Goal: Information Seeking & Learning: Understand process/instructions

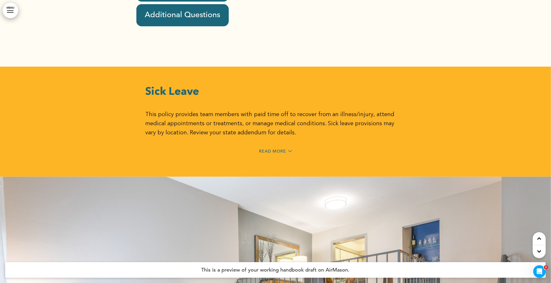
scroll to position [16555, 0]
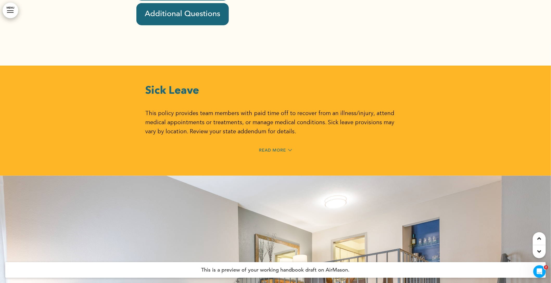
click at [271, 148] on span "Read More" at bounding box center [272, 150] width 27 height 4
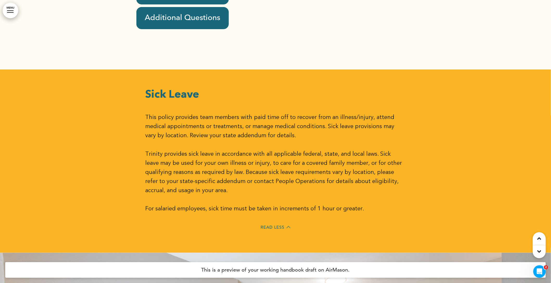
scroll to position [16552, 0]
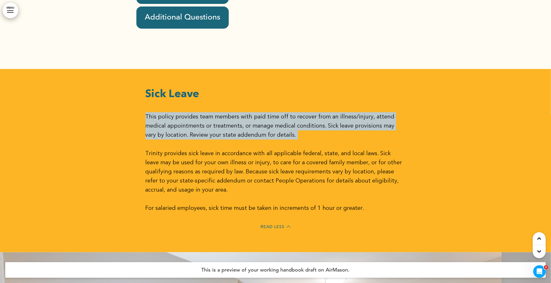
drag, startPoint x: 145, startPoint y: 78, endPoint x: 281, endPoint y: 103, distance: 138.1
click at [281, 103] on div "Sick Leave This policy provides team members with paid time off to recover from…" at bounding box center [275, 160] width 260 height 183
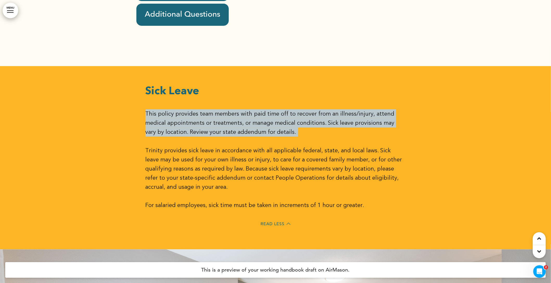
click at [243, 109] on p "This policy provides team members with paid time off to recover from an illness…" at bounding box center [275, 123] width 260 height 28
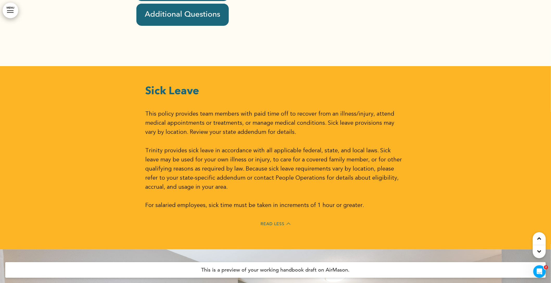
scroll to position [16558, 0]
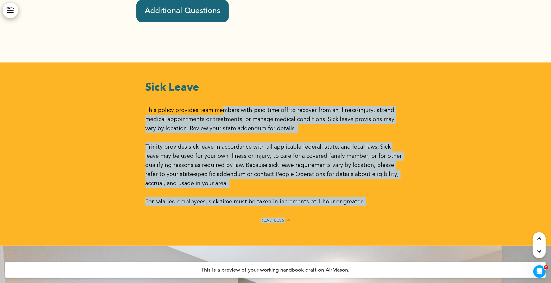
drag, startPoint x: 145, startPoint y: 69, endPoint x: 222, endPoint y: 75, distance: 77.5
click at [222, 75] on div "Sick Leave This policy provides team members with paid time off to recover from…" at bounding box center [275, 153] width 551 height 183
drag, startPoint x: 217, startPoint y: 76, endPoint x: 186, endPoint y: 88, distance: 33.2
click at [217, 106] on p "This policy provides team members with paid time off to recover from an illness…" at bounding box center [275, 120] width 260 height 28
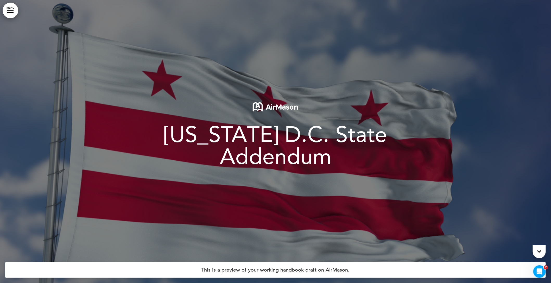
click at [387, 57] on body "Are you sure you want to close this modal? Cancel Close 10 Publishing Creating …" at bounding box center [275, 141] width 551 height 283
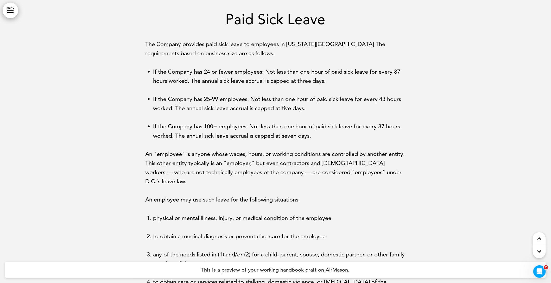
scroll to position [2397, 0]
